Goal: Task Accomplishment & Management: Manage account settings

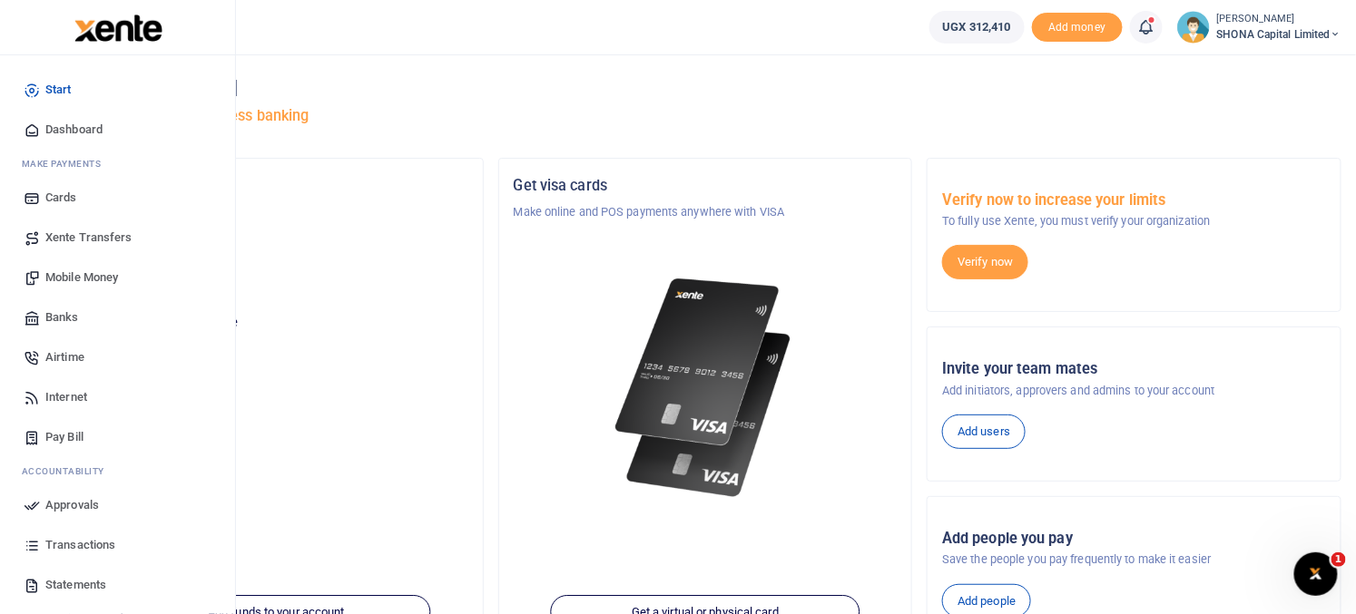
click at [97, 507] on span "Approvals" at bounding box center [72, 505] width 54 height 18
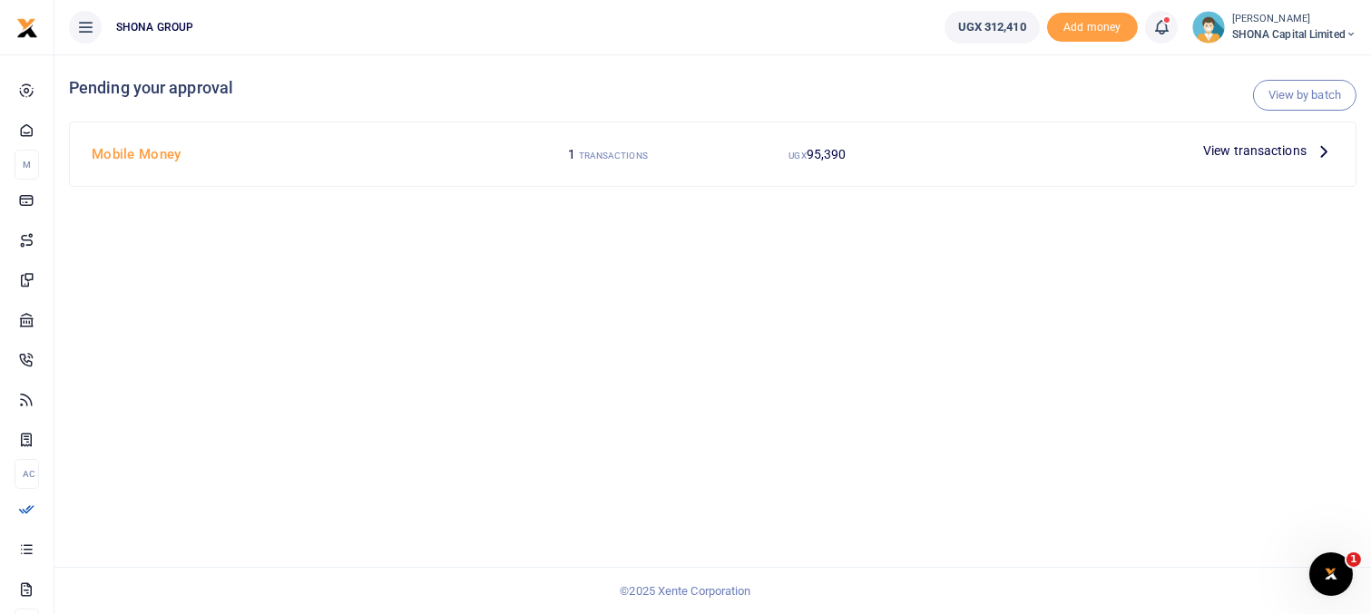
click at [150, 157] on h4 "Mobile Money" at bounding box center [294, 154] width 405 height 20
click at [829, 157] on span "95,390" at bounding box center [827, 154] width 40 height 15
click at [1233, 153] on span "View transactions" at bounding box center [1254, 151] width 103 height 20
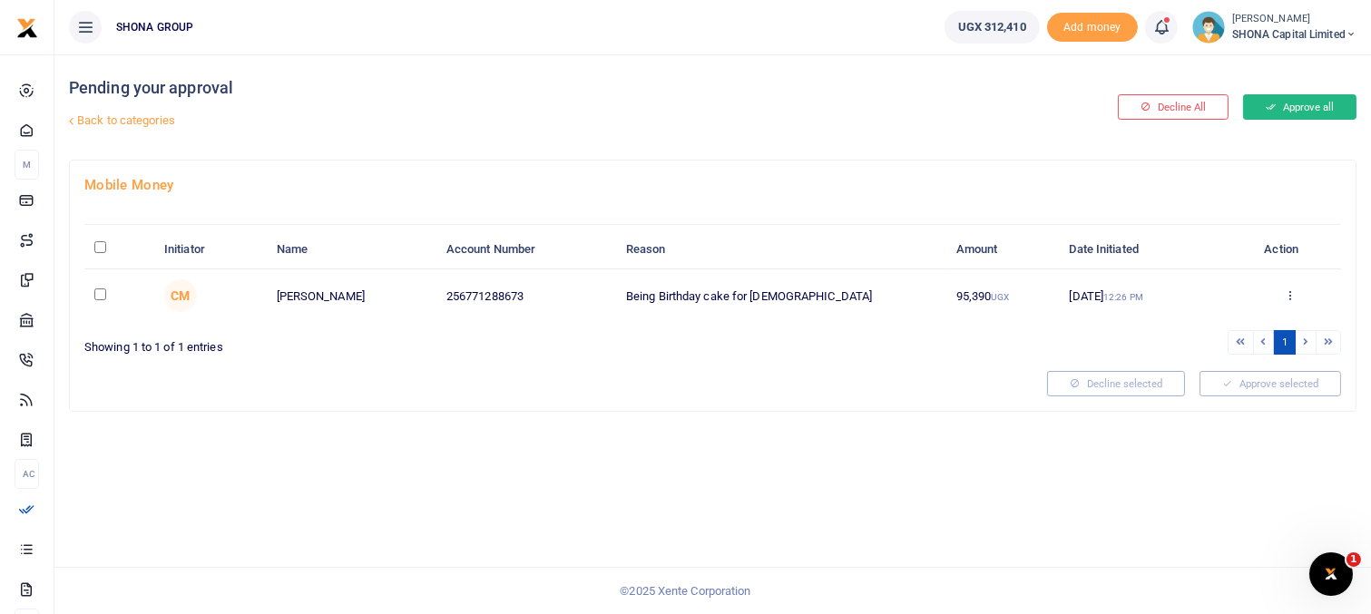
click at [1280, 110] on button "Approve all" at bounding box center [1299, 106] width 113 height 25
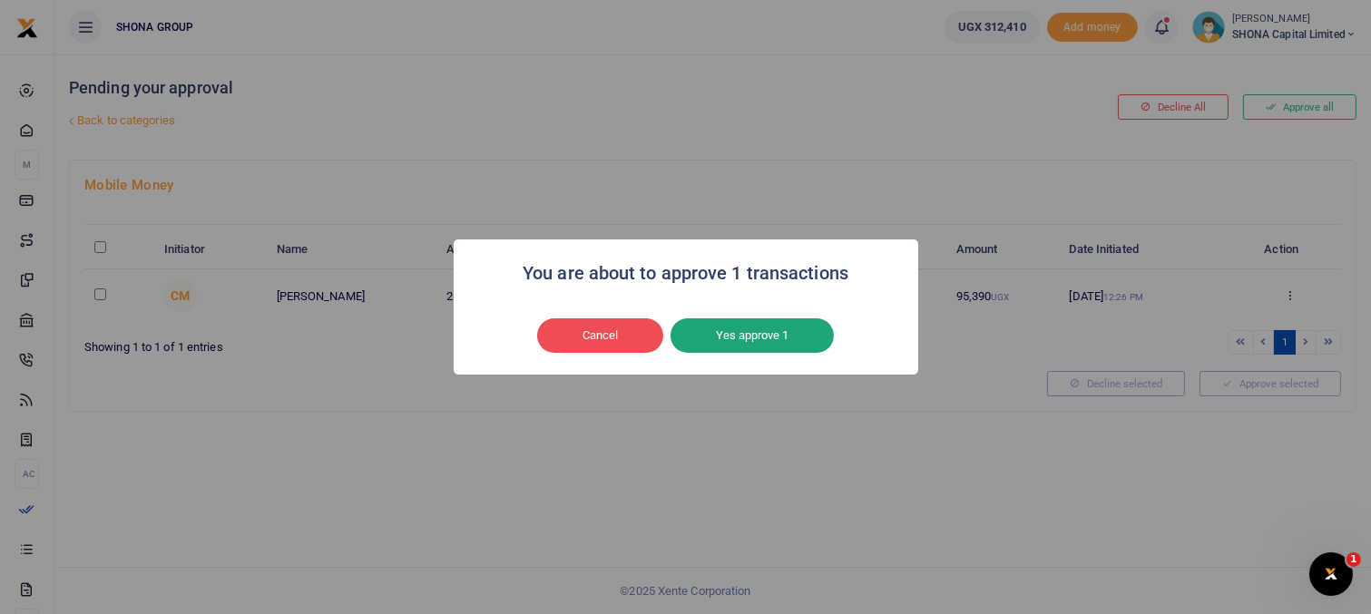
click at [758, 336] on button "Yes approve 1" at bounding box center [752, 336] width 163 height 34
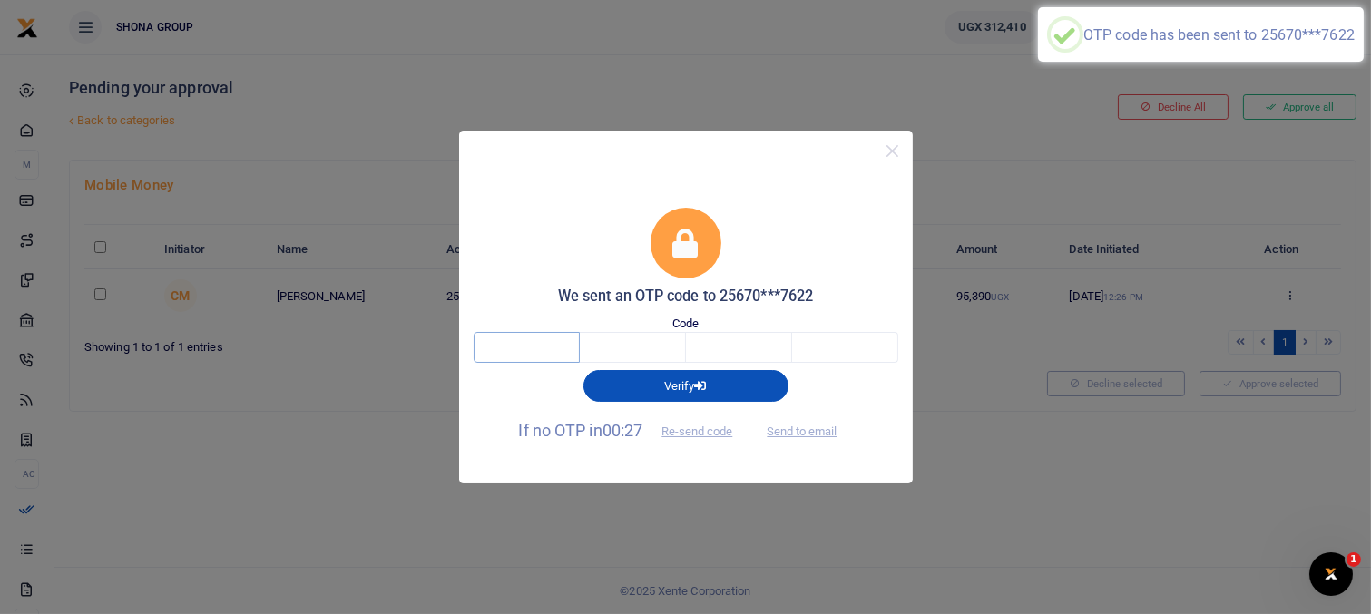
click at [562, 348] on input "text" at bounding box center [527, 347] width 106 height 31
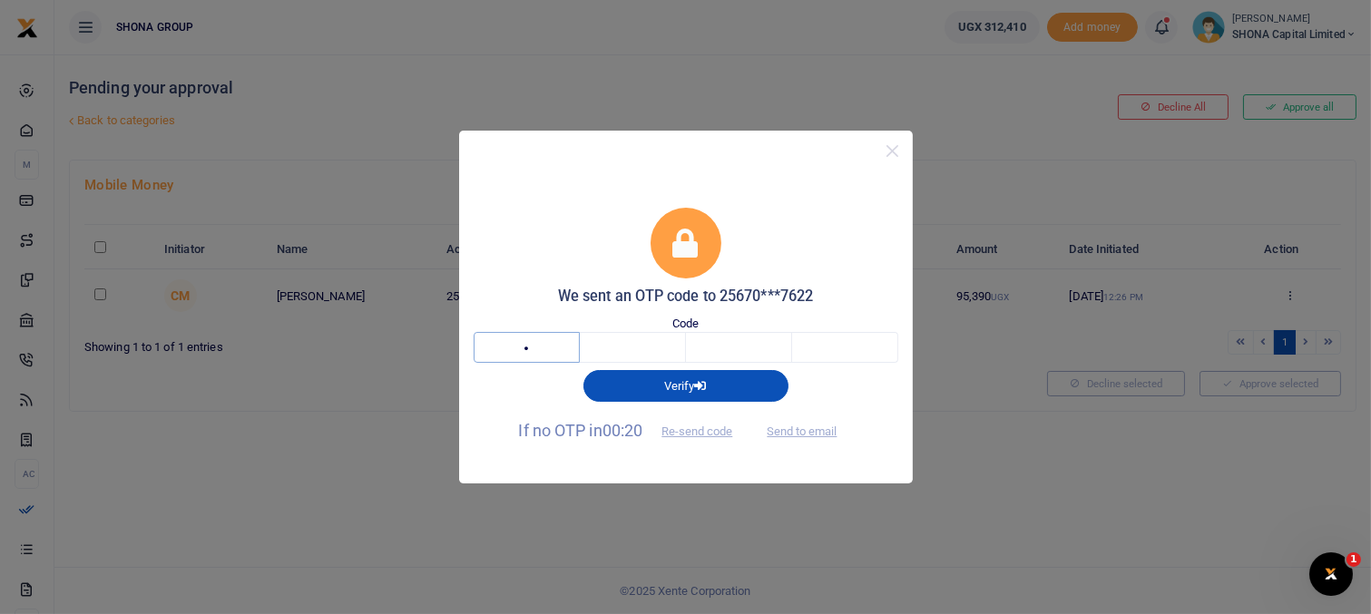
type input "8"
type input "1"
type input "9"
type input "5"
